Goal: Task Accomplishment & Management: Manage account settings

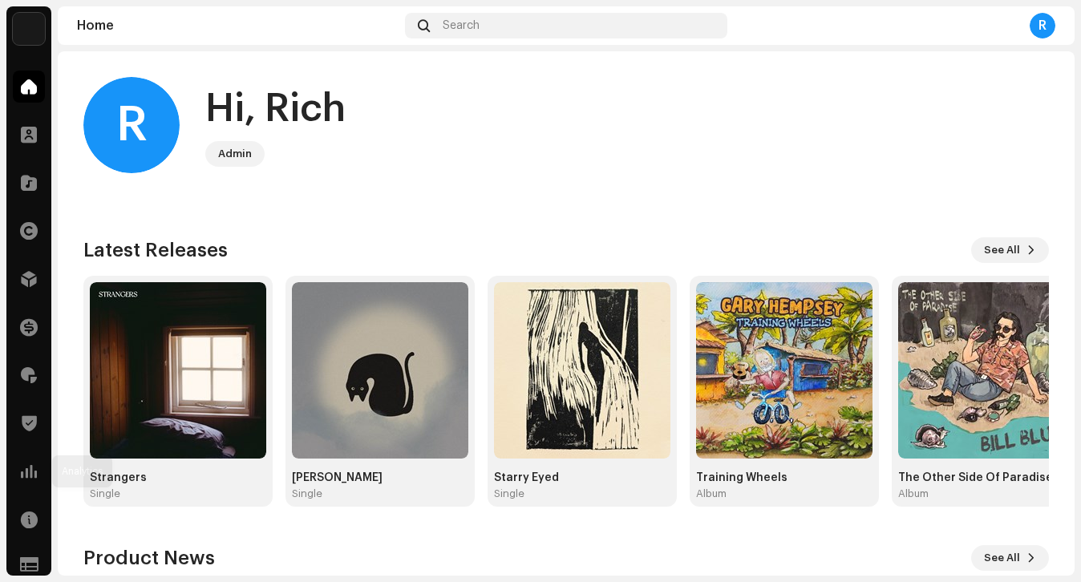
click at [30, 468] on span at bounding box center [29, 471] width 16 height 13
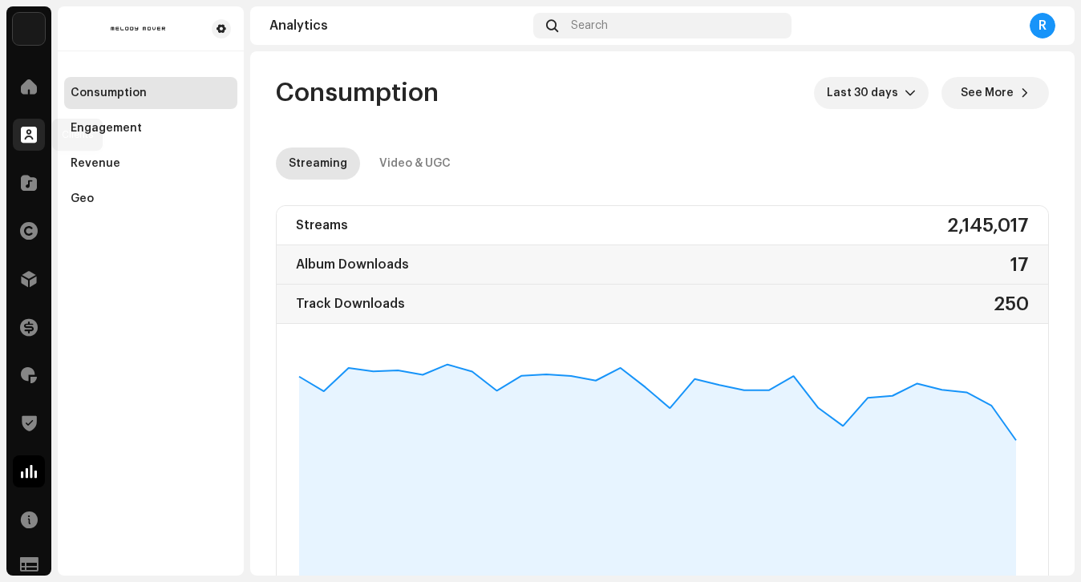
click at [26, 134] on span at bounding box center [29, 134] width 16 height 13
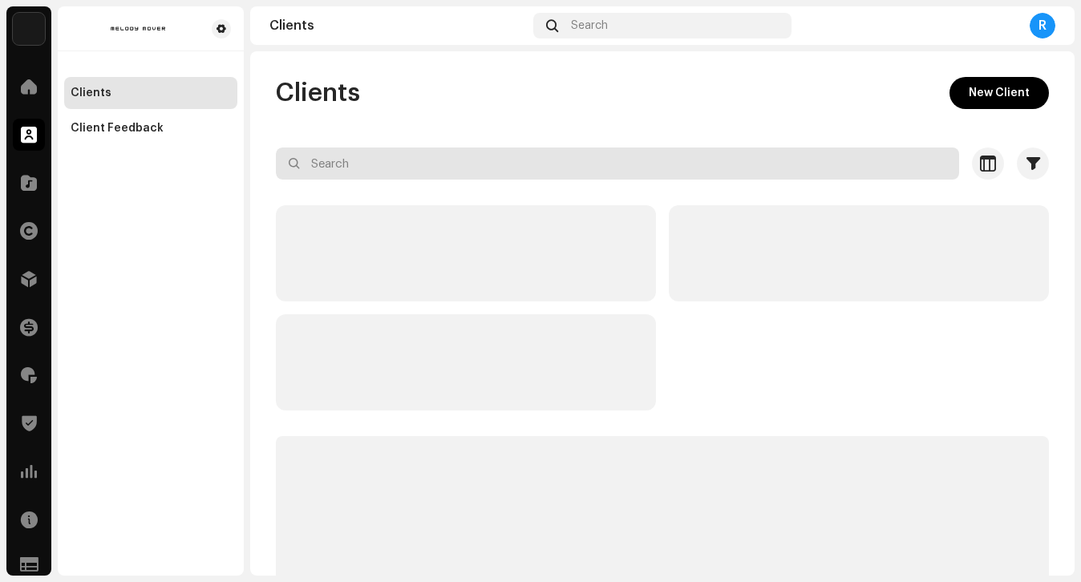
click at [442, 160] on input "text" at bounding box center [617, 164] width 683 height 32
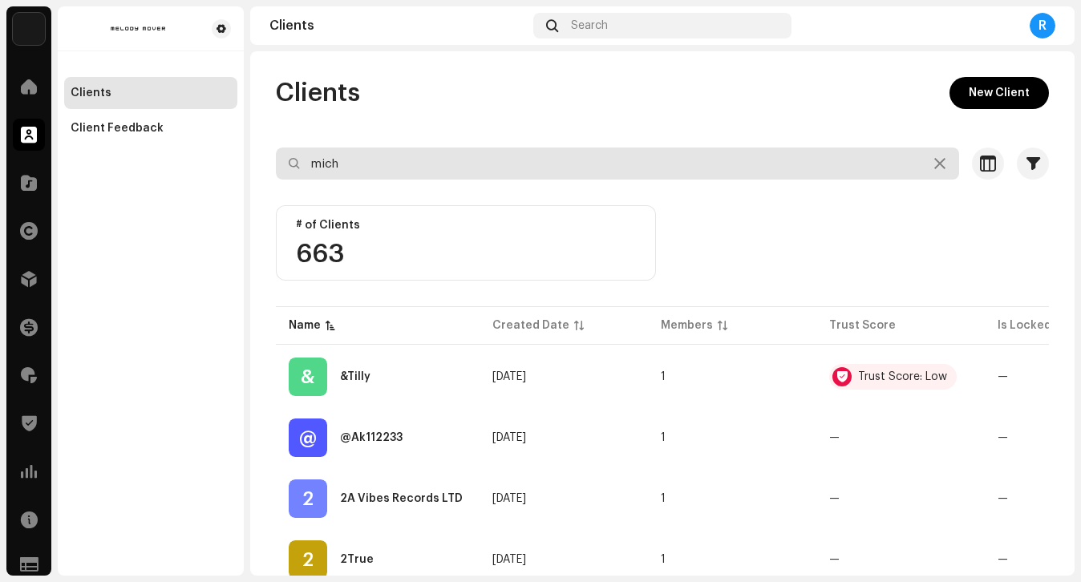
type input "mich"
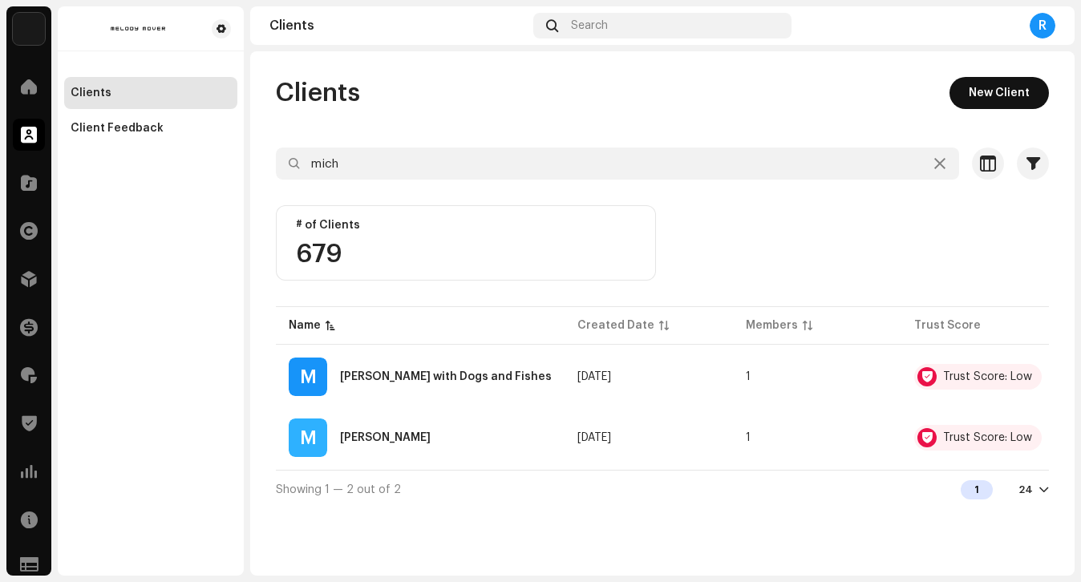
click at [1027, 100] on span "New Client" at bounding box center [999, 93] width 61 height 32
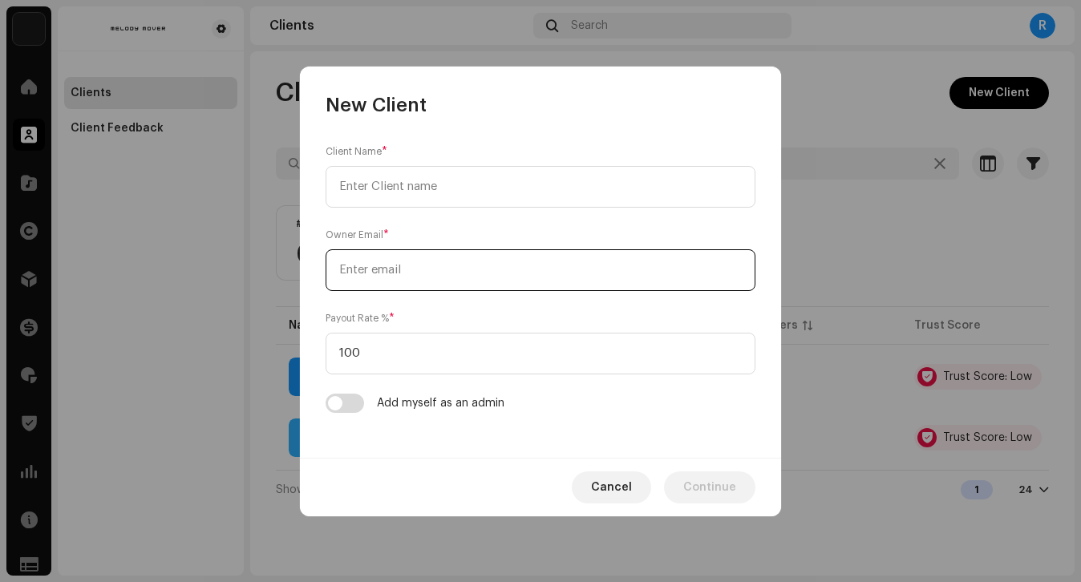
click at [490, 264] on input "email" at bounding box center [541, 270] width 430 height 42
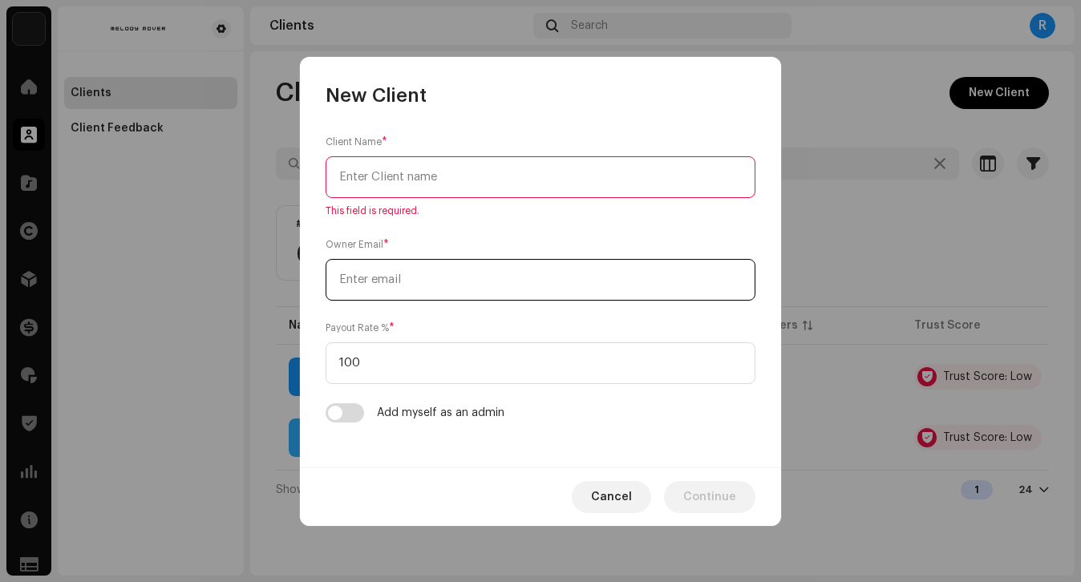
paste input "[EMAIL_ADDRESS][DOMAIN_NAME]"
type input "[EMAIL_ADDRESS][DOMAIN_NAME]"
click at [442, 180] on input "text" at bounding box center [541, 177] width 430 height 42
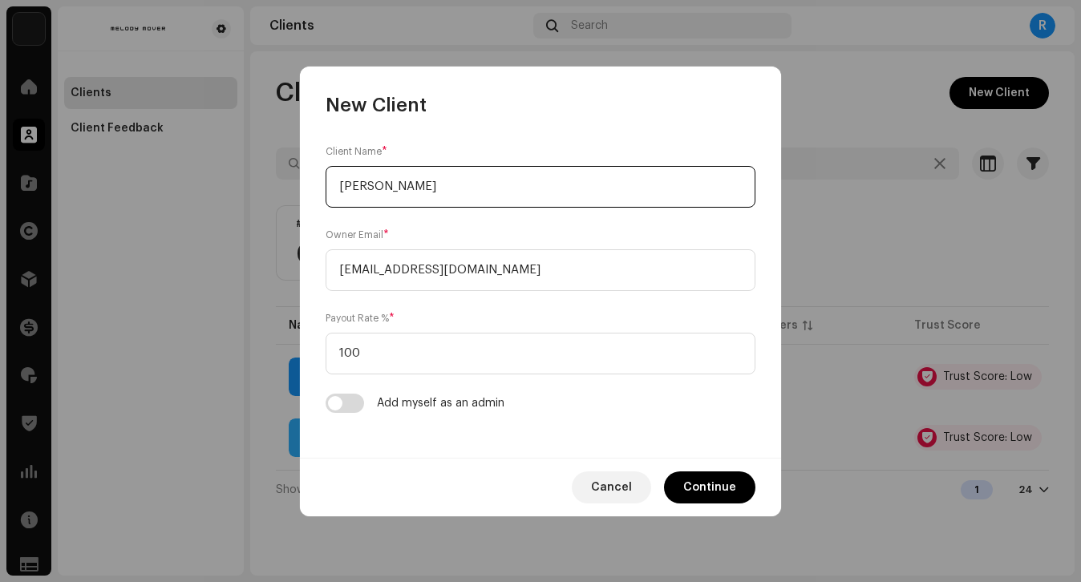
type input "[PERSON_NAME]"
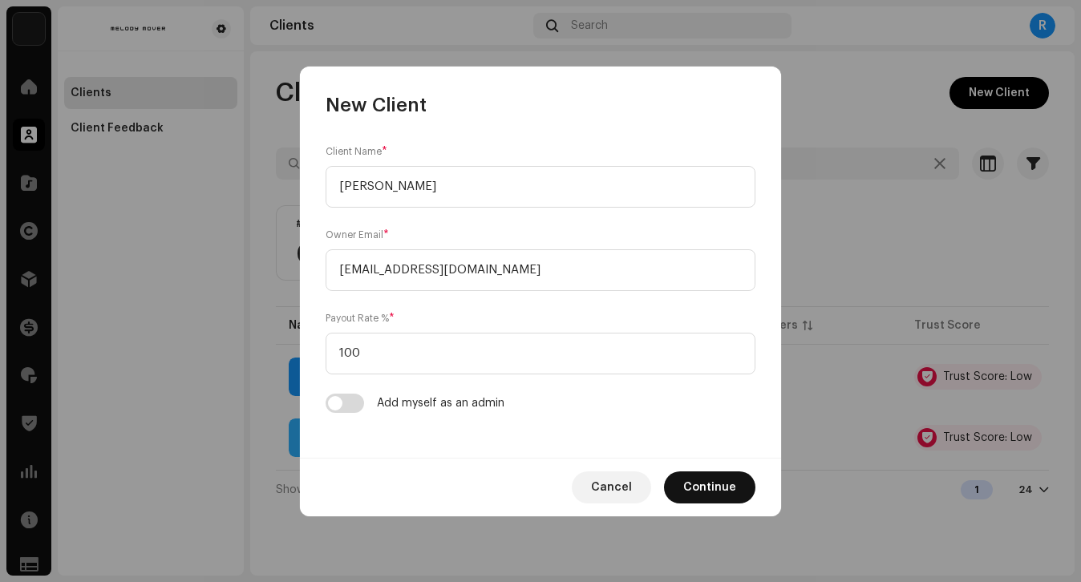
click at [715, 486] on span "Continue" at bounding box center [709, 488] width 53 height 32
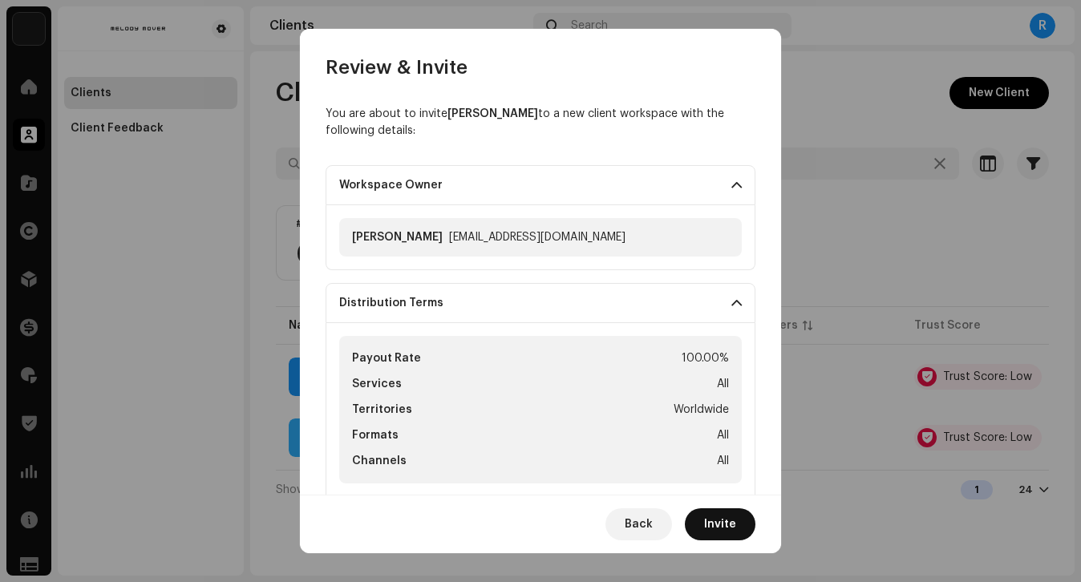
click at [721, 525] on span "Invite" at bounding box center [720, 524] width 32 height 32
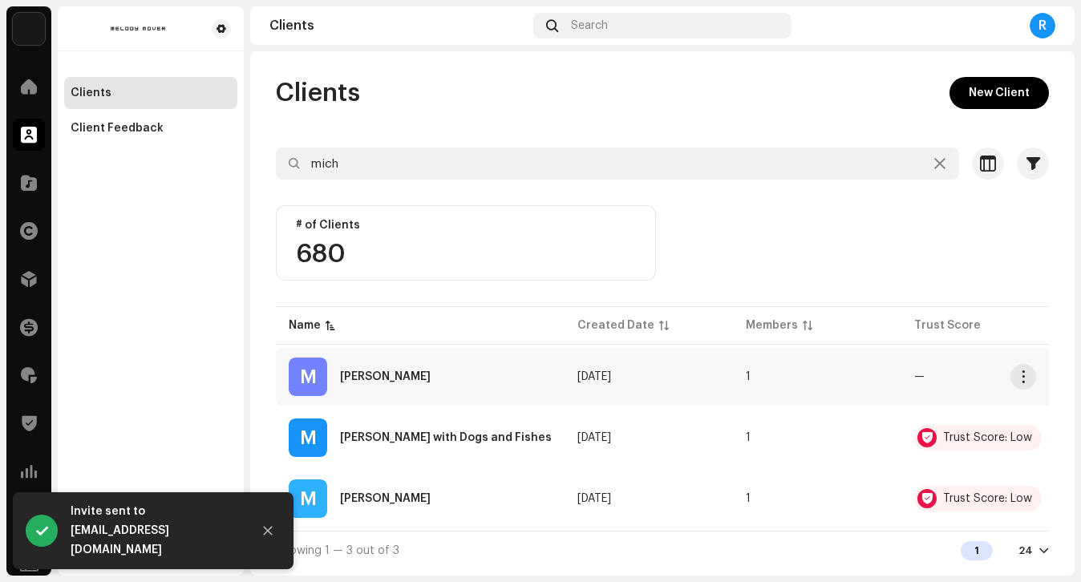
click at [488, 386] on div "M [PERSON_NAME]" at bounding box center [420, 377] width 263 height 38
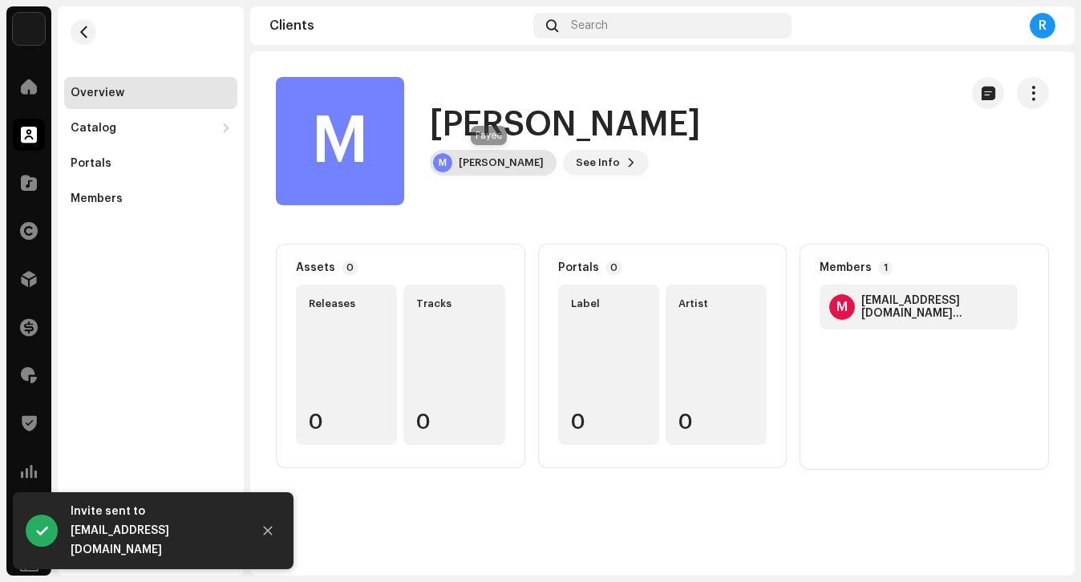
click at [508, 164] on div "[PERSON_NAME]" at bounding box center [501, 162] width 85 height 13
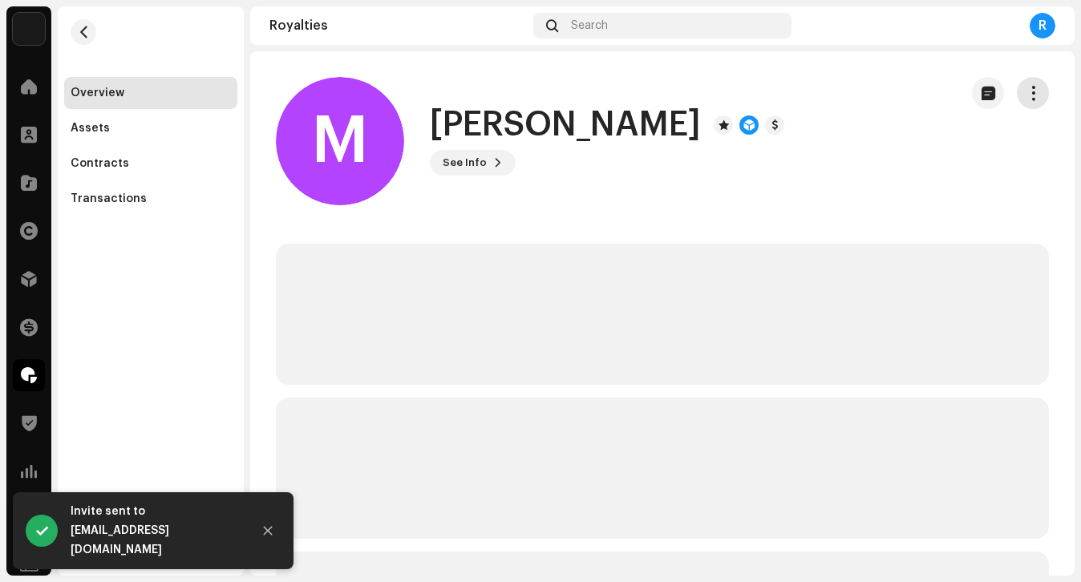
click at [1026, 91] on span "button" at bounding box center [1033, 93] width 15 height 13
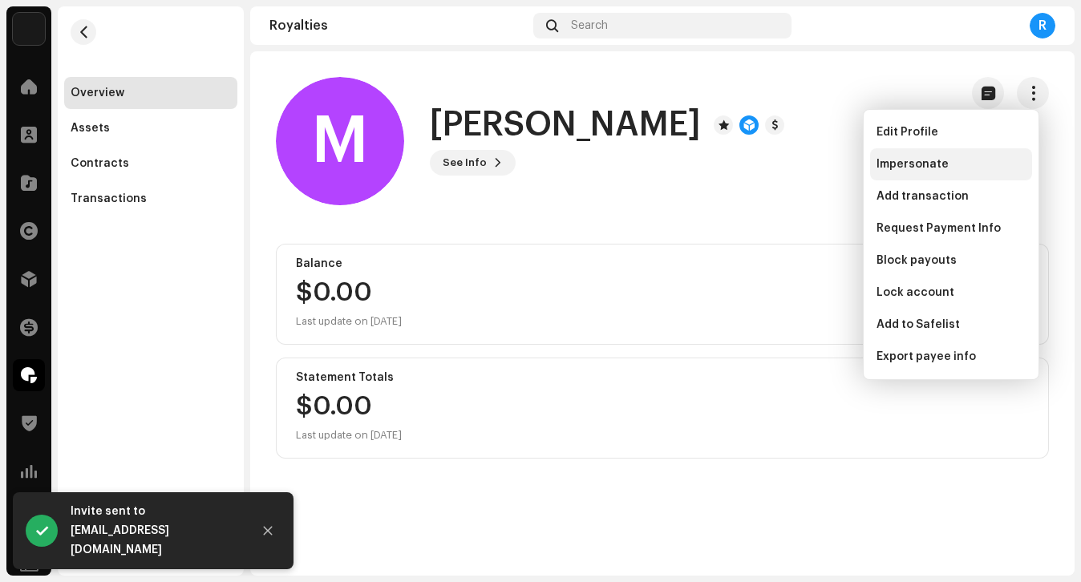
click at [933, 160] on span "Impersonate" at bounding box center [913, 164] width 72 height 13
